Goal: Information Seeking & Learning: Find specific fact

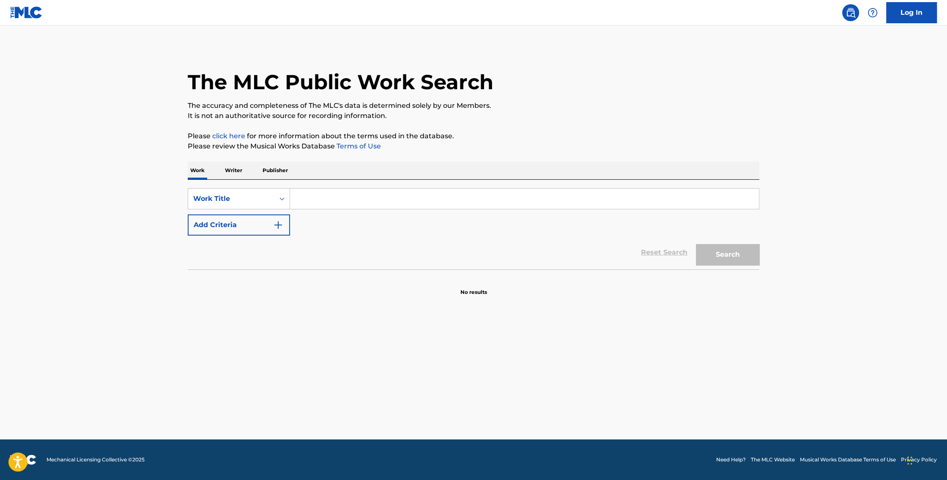
click at [231, 176] on p "Writer" at bounding box center [233, 171] width 22 height 18
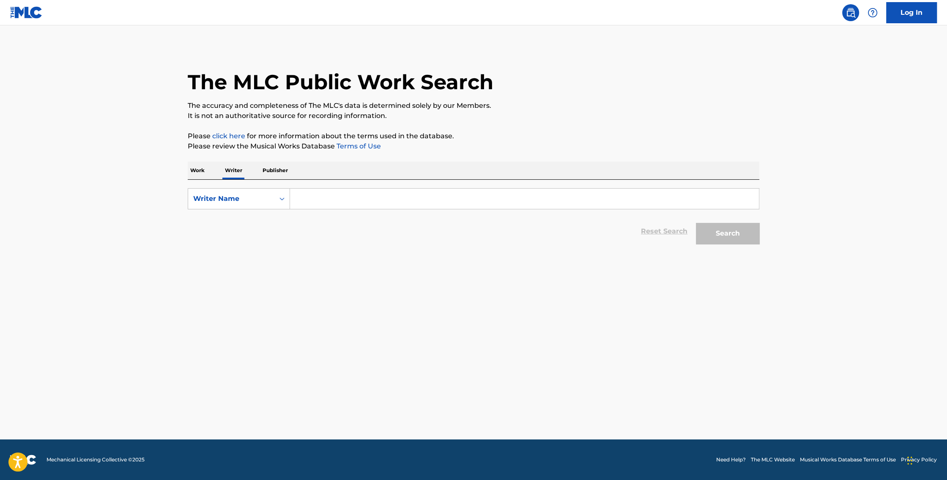
click at [326, 200] on input "Search Form" at bounding box center [524, 199] width 469 height 20
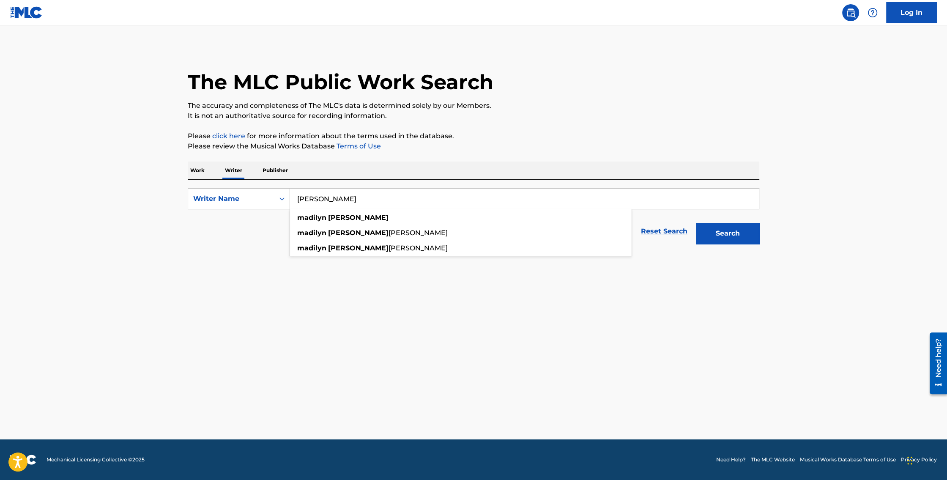
type input "[PERSON_NAME]"
click at [696, 223] on button "Search" at bounding box center [727, 233] width 63 height 21
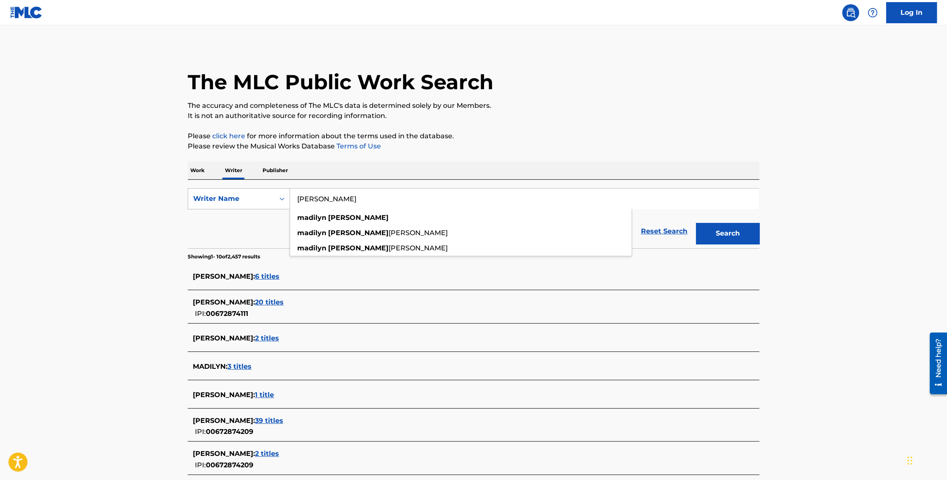
click at [285, 195] on icon "Search Form" at bounding box center [282, 199] width 8 height 8
click at [200, 164] on p "Work" at bounding box center [197, 171] width 19 height 18
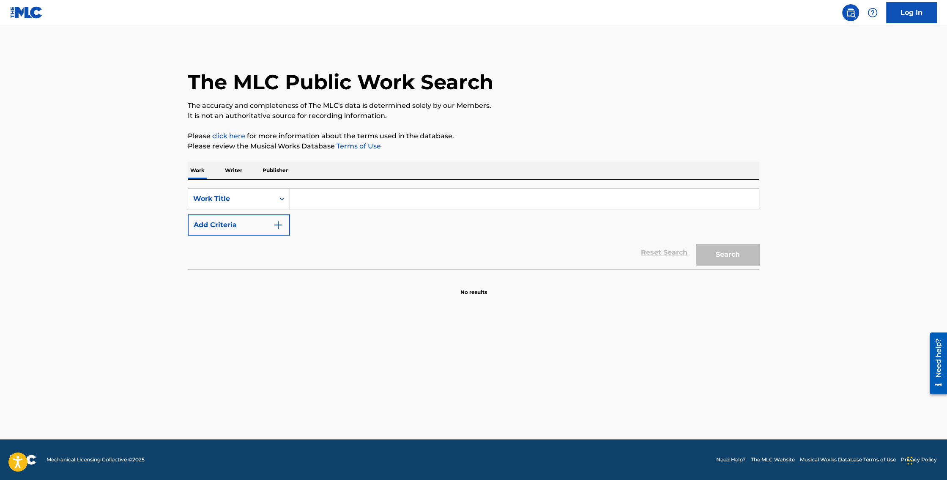
click at [316, 191] on input "Search Form" at bounding box center [524, 199] width 469 height 20
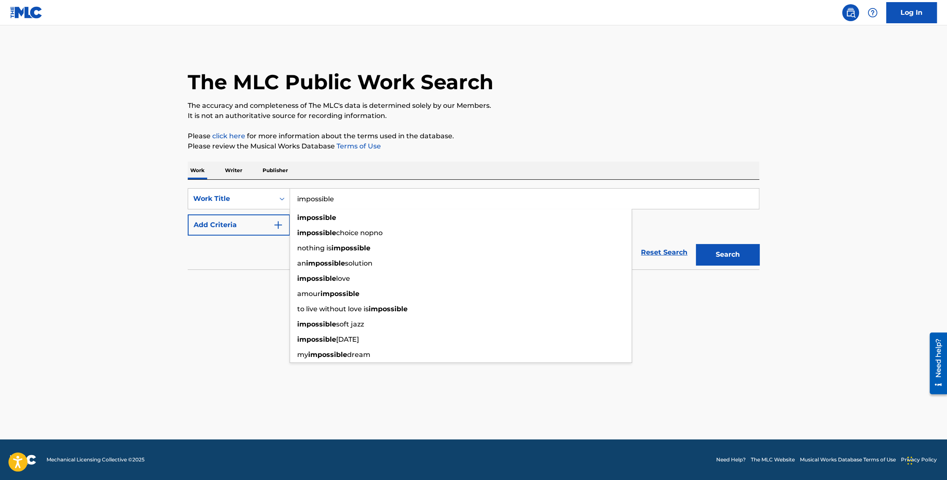
type input "impossible"
click at [696, 244] on button "Search" at bounding box center [727, 254] width 63 height 21
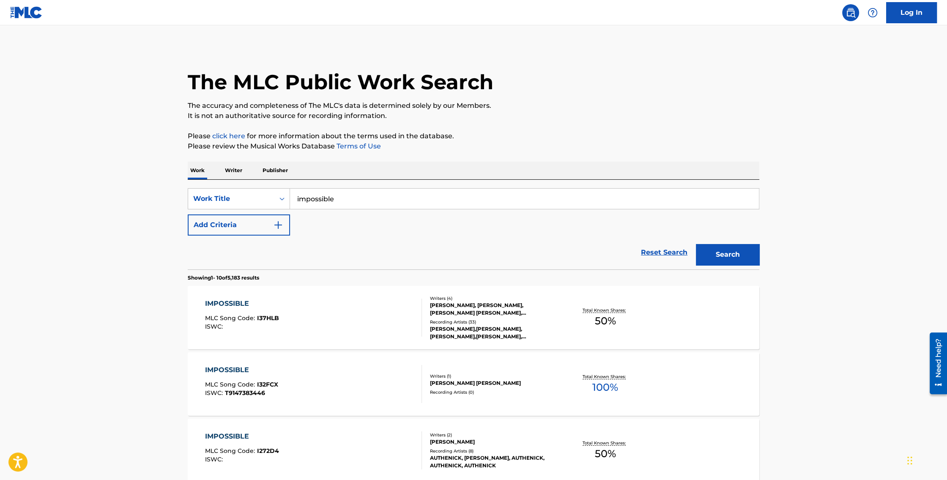
click at [236, 230] on button "Add Criteria" at bounding box center [239, 224] width 102 height 21
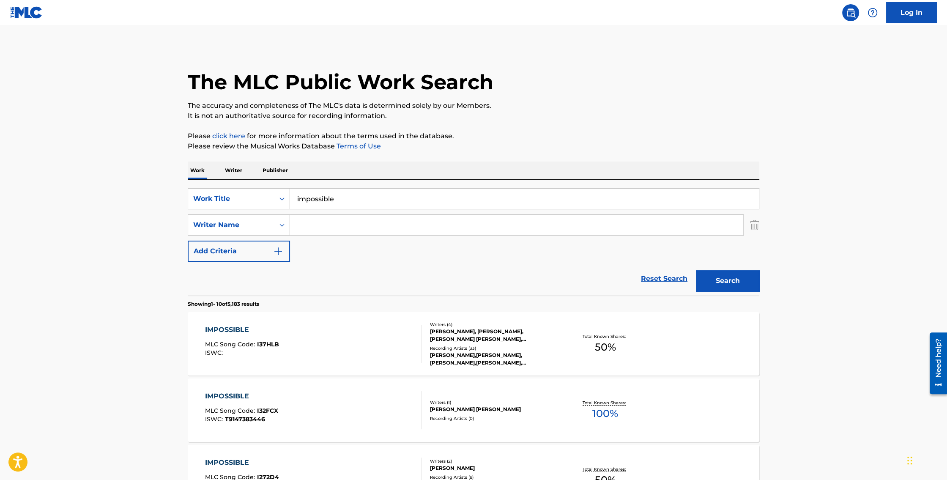
click at [361, 220] on input "Search Form" at bounding box center [516, 225] width 453 height 20
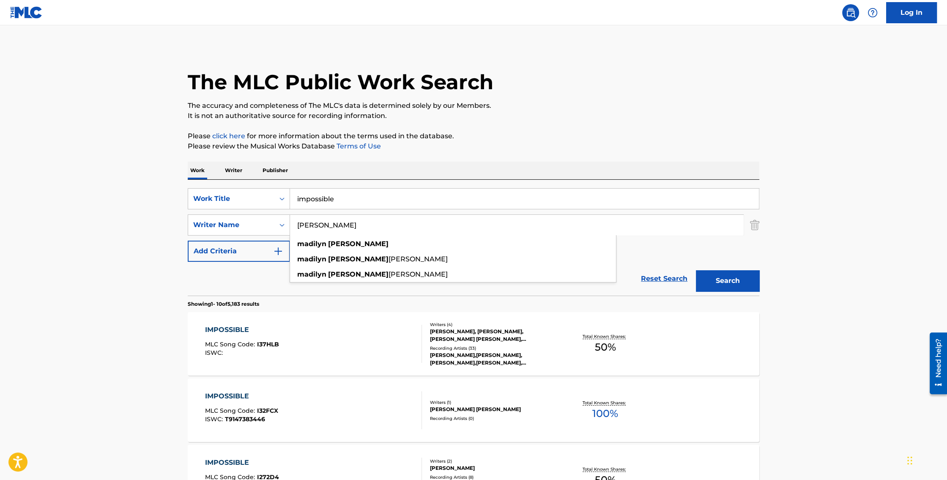
type input "[PERSON_NAME]"
click at [696, 270] on button "Search" at bounding box center [727, 280] width 63 height 21
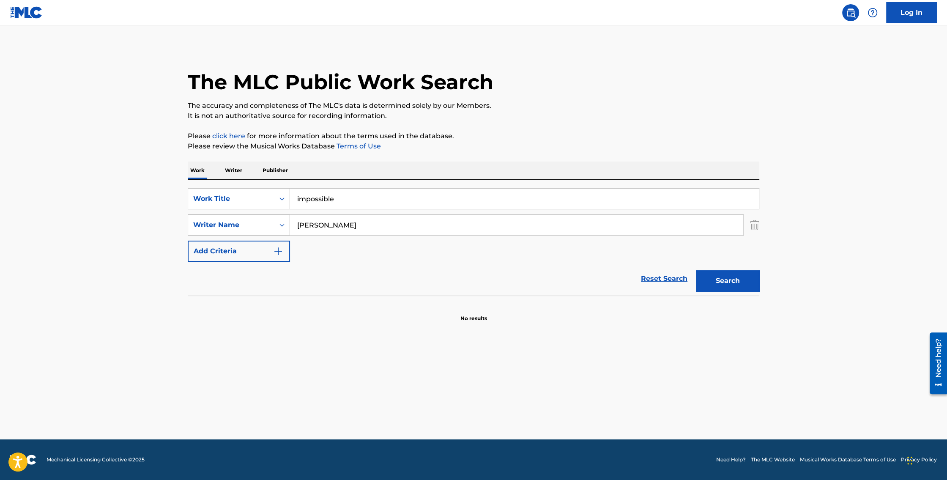
drag, startPoint x: 331, startPoint y: 224, endPoint x: 235, endPoint y: 229, distance: 95.7
click at [183, 226] on div "The MLC Public Work Search The accuracy and completeness of The MLC's data is d…" at bounding box center [474, 185] width 592 height 276
click at [427, 227] on input "[PERSON_NAME]" at bounding box center [516, 225] width 453 height 20
drag, startPoint x: 329, startPoint y: 226, endPoint x: 189, endPoint y: 235, distance: 140.3
click at [189, 235] on div "SearchWithCriteriaaeb0deb1-bc25-4c1b-9720-8b18dd02d0ff Work Title impossible Se…" at bounding box center [474, 225] width 572 height 74
